Goal: Transaction & Acquisition: Purchase product/service

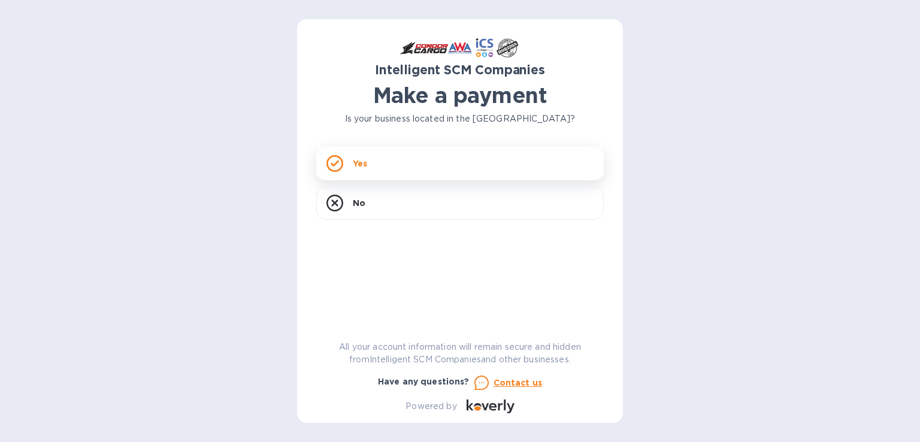
click at [468, 167] on div "Yes" at bounding box center [459, 164] width 287 height 34
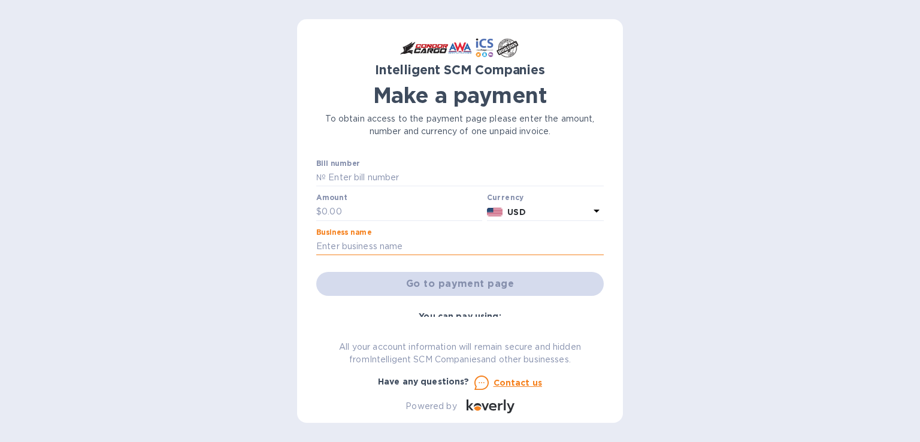
click at [385, 254] on input "text" at bounding box center [459, 247] width 287 height 18
click at [522, 211] on b "USD" at bounding box center [516, 212] width 18 height 10
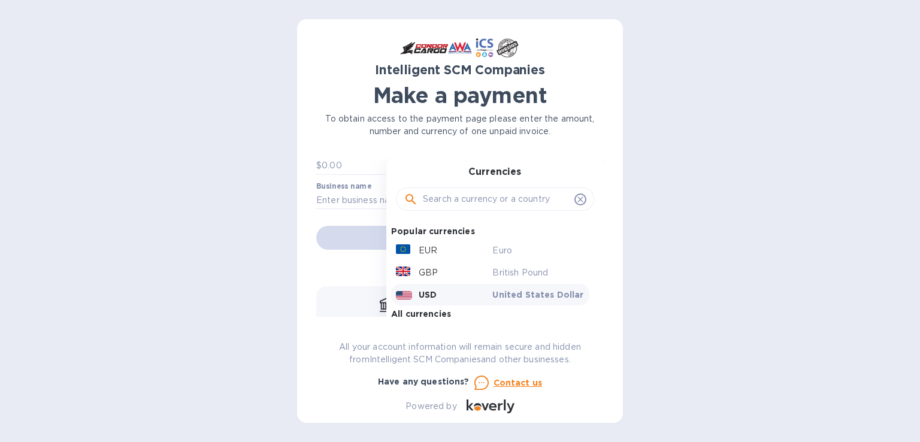
scroll to position [120, 0]
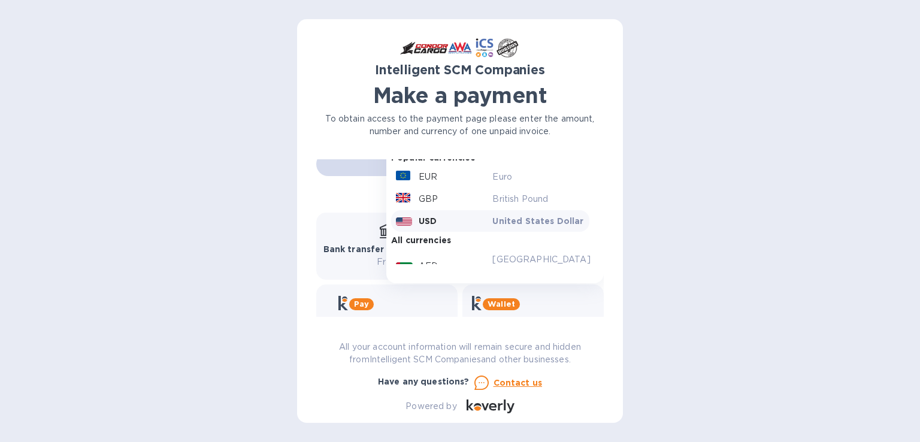
click at [437, 221] on div "USD" at bounding box center [441, 221] width 97 height 17
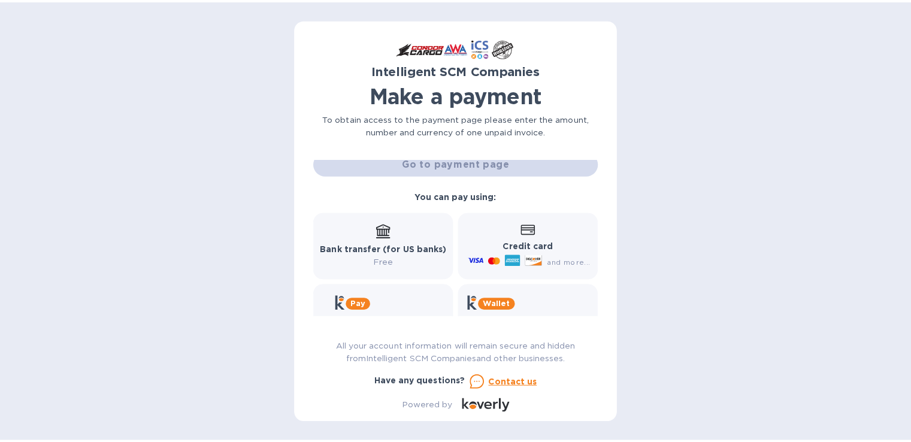
scroll to position [0, 0]
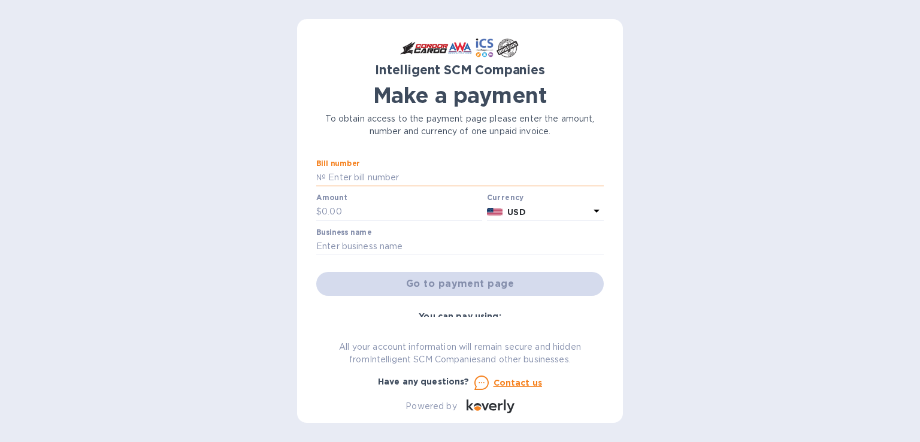
click at [374, 170] on input "text" at bounding box center [465, 178] width 278 height 18
type input "s00503764"
click at [386, 211] on input "text" at bounding box center [402, 212] width 160 height 18
type input "340"
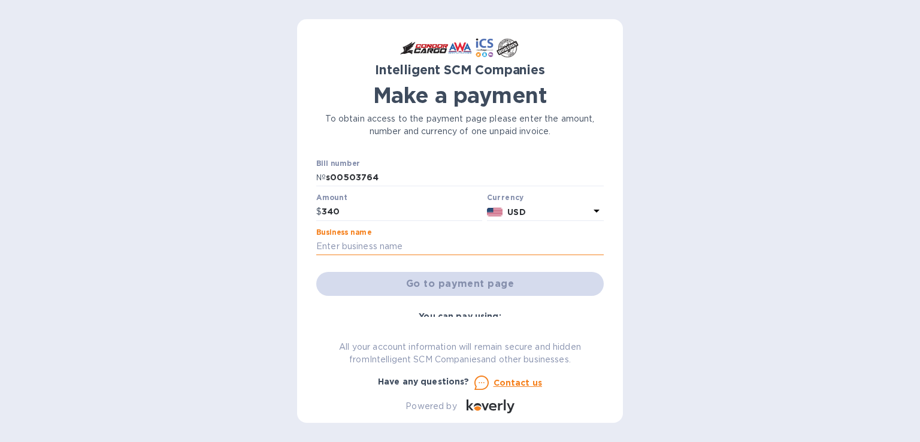
click at [427, 250] on input "text" at bounding box center [459, 247] width 287 height 18
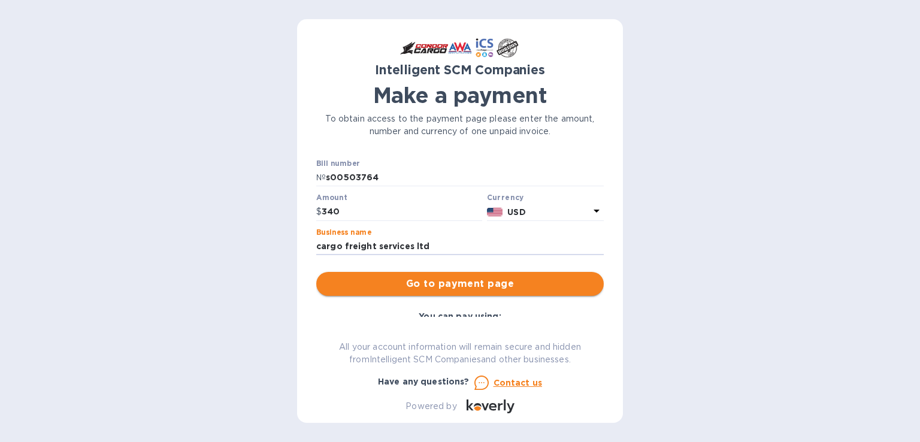
type input "cargo freight services ltd"
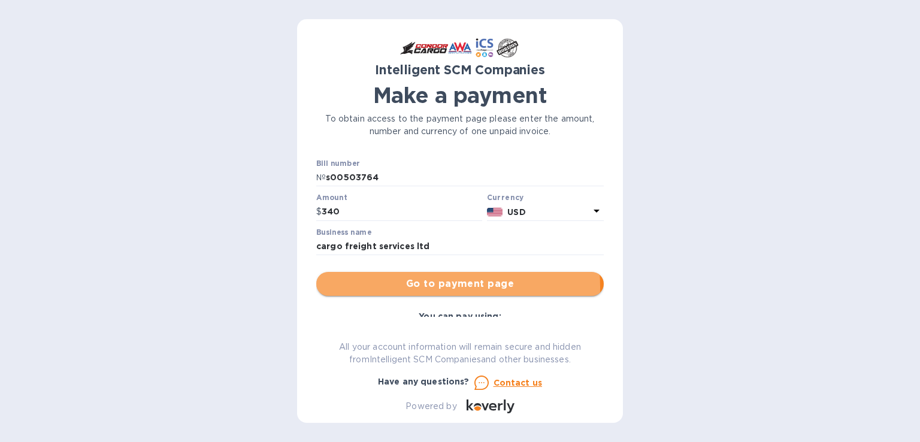
click at [433, 288] on span "Go to payment page" at bounding box center [460, 284] width 268 height 14
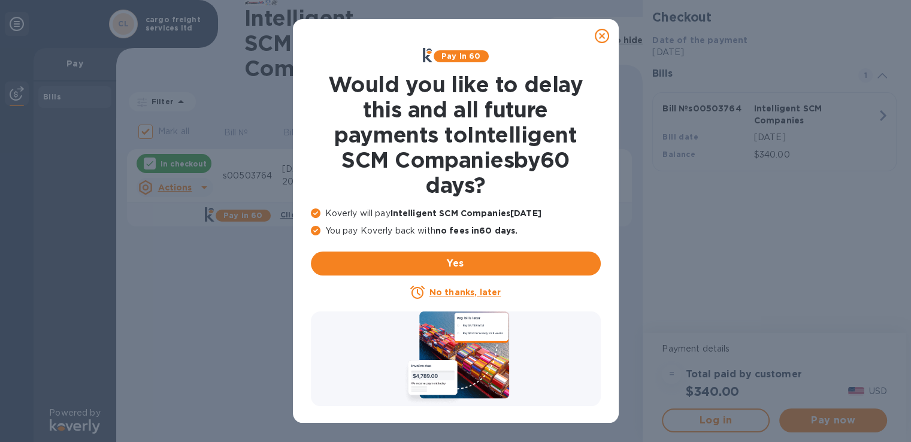
click at [474, 292] on u "No thanks, later" at bounding box center [464, 292] width 71 height 10
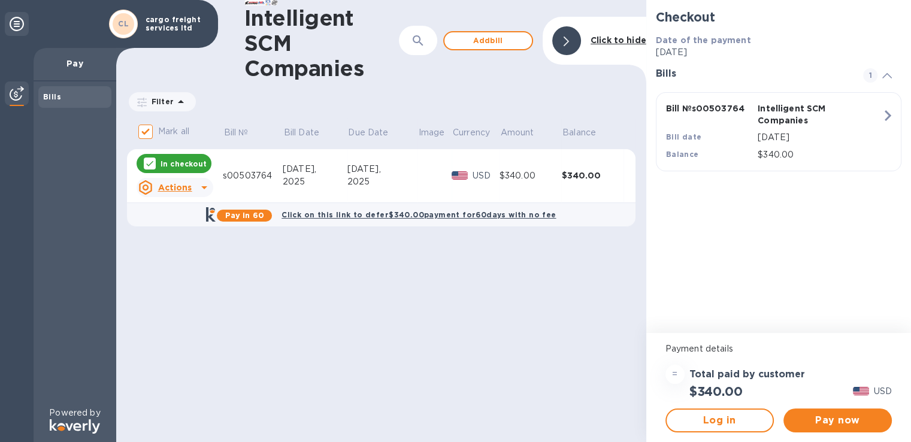
click at [201, 190] on icon at bounding box center [204, 187] width 14 height 14
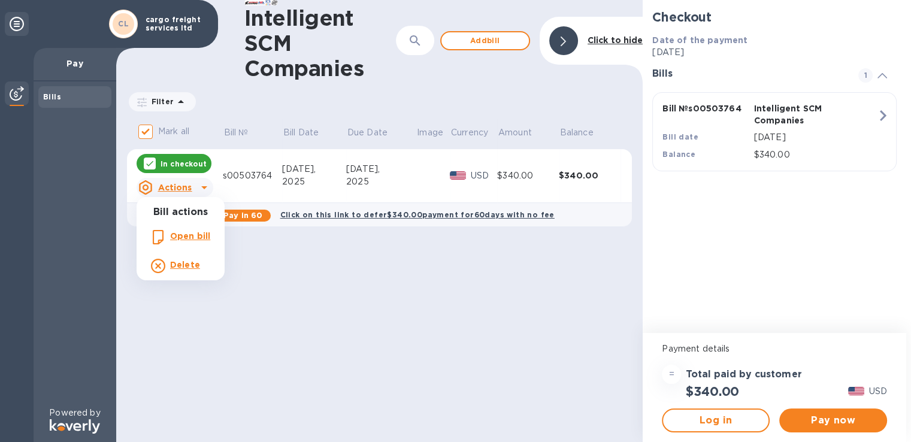
click at [175, 232] on b "Open bill" at bounding box center [190, 236] width 40 height 10
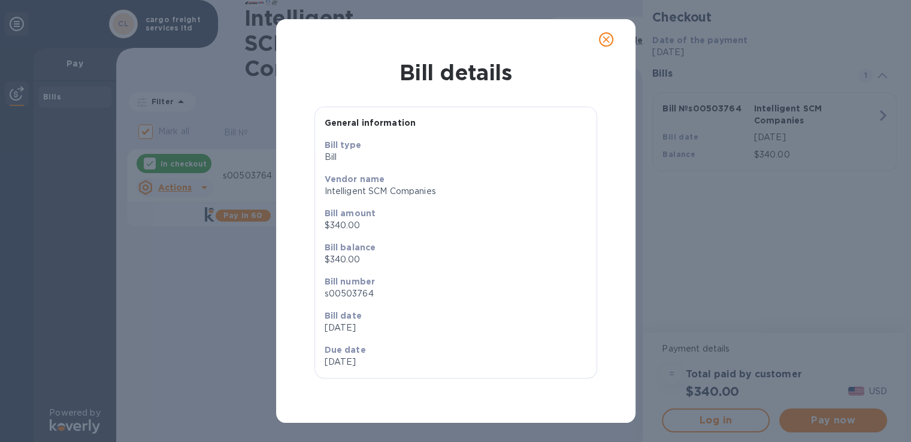
click at [608, 37] on icon "close" at bounding box center [606, 40] width 12 height 12
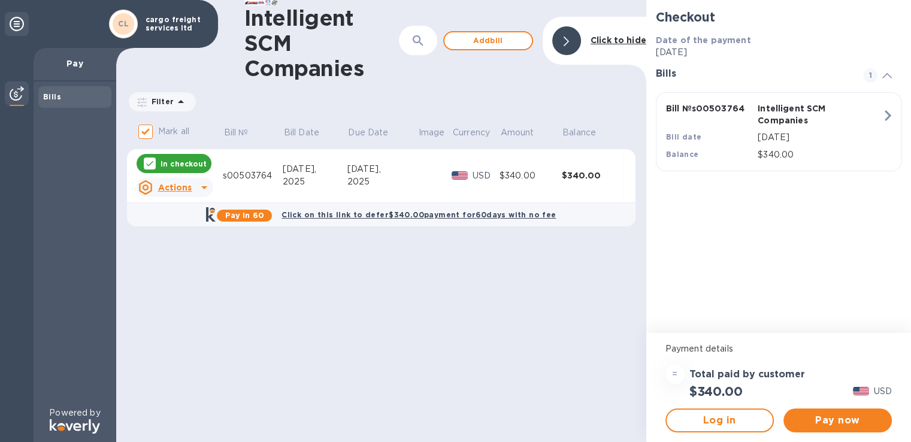
click at [889, 109] on icon "button" at bounding box center [888, 116] width 22 height 22
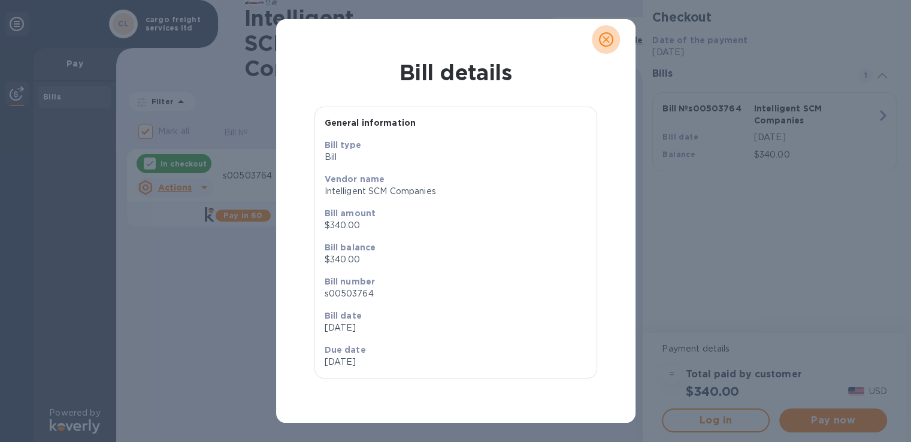
click at [605, 38] on icon "close" at bounding box center [606, 40] width 12 height 12
